Goal: Communication & Community: Answer question/provide support

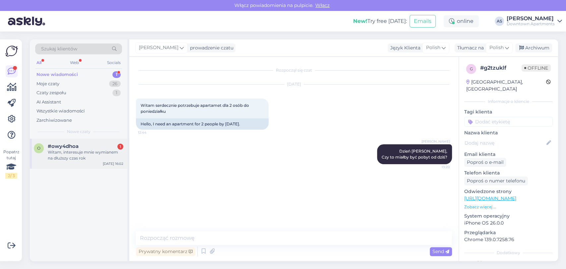
click at [83, 160] on div "Witam, interesuje mnie wymianem na dłuższy czas rok" at bounding box center [86, 155] width 76 height 12
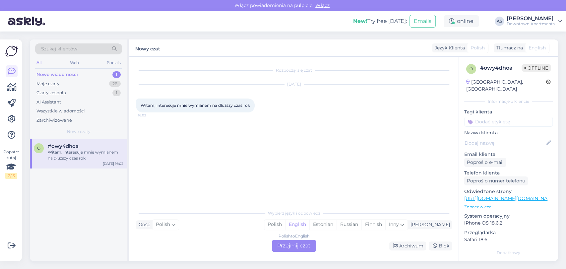
click at [298, 234] on div "Polish to English" at bounding box center [294, 236] width 31 height 6
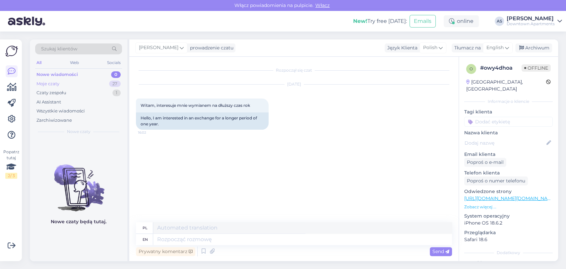
click at [69, 87] on div "Moje czaty 27" at bounding box center [78, 83] width 87 height 9
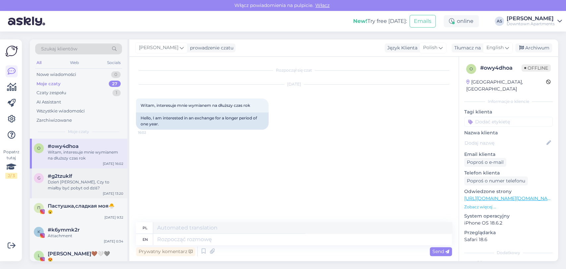
click at [72, 191] on div "Dzień [PERSON_NAME], Czy to miałby być pobyt od dziś?" at bounding box center [86, 185] width 76 height 12
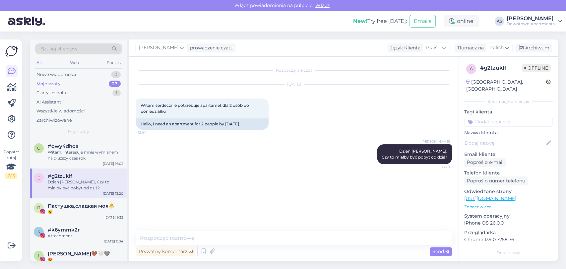
click at [64, 83] on div "Moje czaty 27" at bounding box center [78, 83] width 87 height 9
click at [66, 92] on div "Czaty zespołu" at bounding box center [51, 93] width 30 height 7
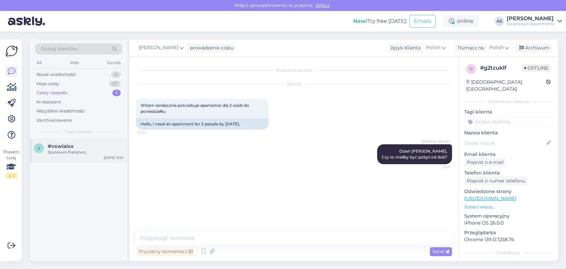
click at [73, 148] on div "#vxwiaixx" at bounding box center [86, 146] width 76 height 6
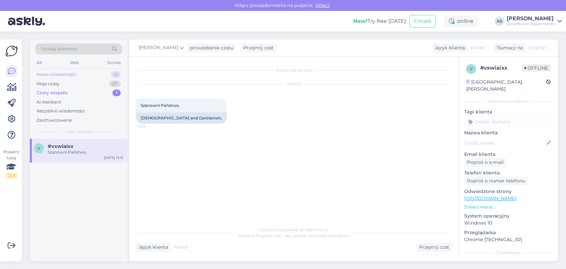
click at [72, 70] on div "Nowe wiadomości 0" at bounding box center [78, 74] width 87 height 9
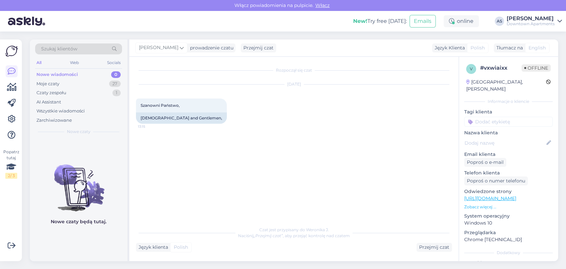
click at [529, 18] on div "[PERSON_NAME]" at bounding box center [531, 18] width 48 height 5
click at [489, 66] on div "Wyloguj" at bounding box center [510, 68] width 103 height 12
